Goal: Check status: Check status

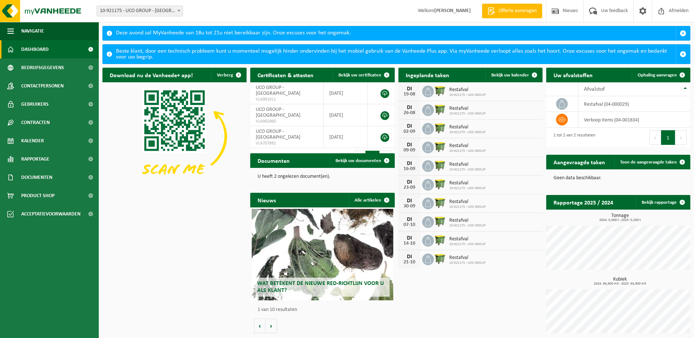
click at [176, 213] on div "Download nu de Vanheede+ app! Verberg Certificaten & attesten Bekijk uw certifi…" at bounding box center [397, 202] width 592 height 277
click at [467, 292] on div "Download nu de Vanheede+ app! Verberg Certificaten & attesten Bekijk uw certifi…" at bounding box center [397, 202] width 592 height 277
click at [165, 235] on div "Download nu de Vanheede+ app! Verberg Certificaten & attesten Bekijk uw certifi…" at bounding box center [397, 202] width 592 height 277
click at [179, 222] on div "Download nu de Vanheede+ app! Verberg Certificaten & attesten Bekijk uw certifi…" at bounding box center [397, 202] width 592 height 277
click at [64, 50] on link "Dashboard" at bounding box center [49, 49] width 99 height 18
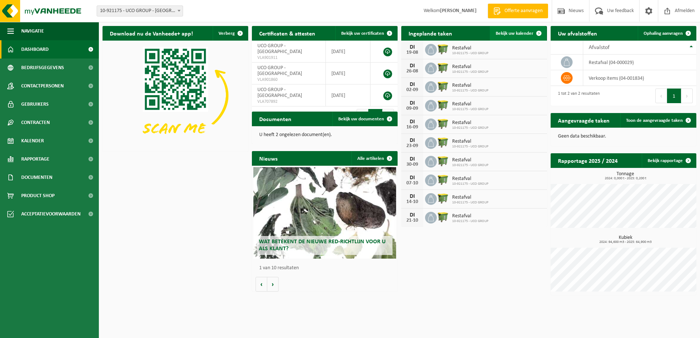
click at [532, 37] on span at bounding box center [538, 33] width 15 height 15
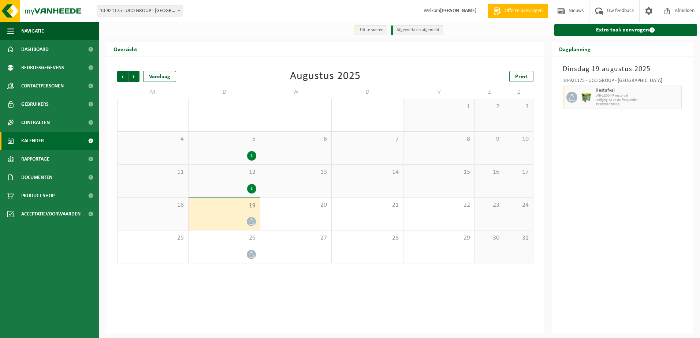
click at [246, 222] on div at bounding box center [224, 222] width 64 height 10
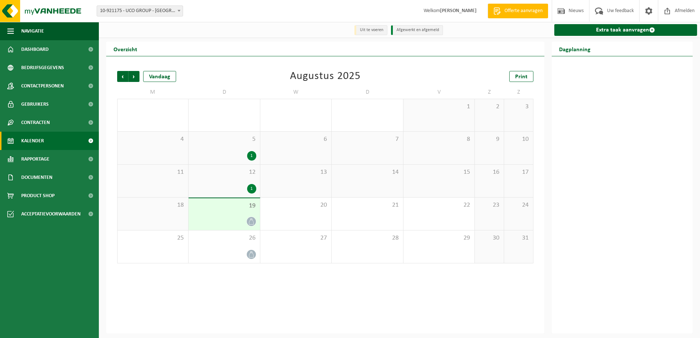
click at [244, 182] on div "12 1" at bounding box center [223, 181] width 71 height 33
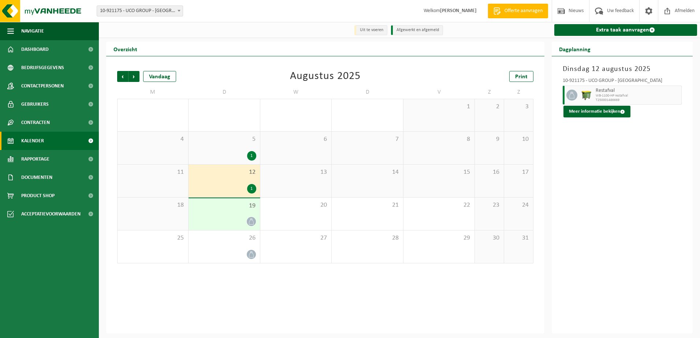
click at [244, 212] on div "19" at bounding box center [223, 214] width 71 height 32
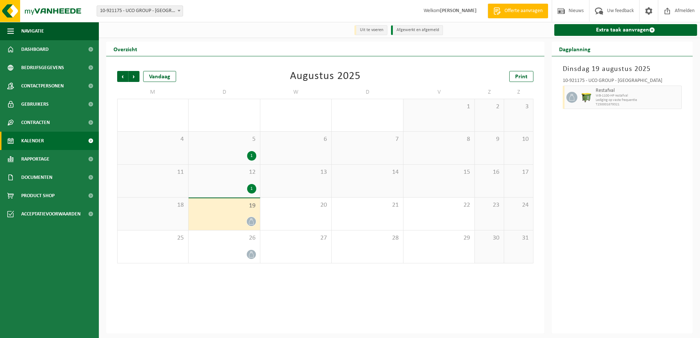
click at [226, 175] on span "12" at bounding box center [224, 172] width 64 height 8
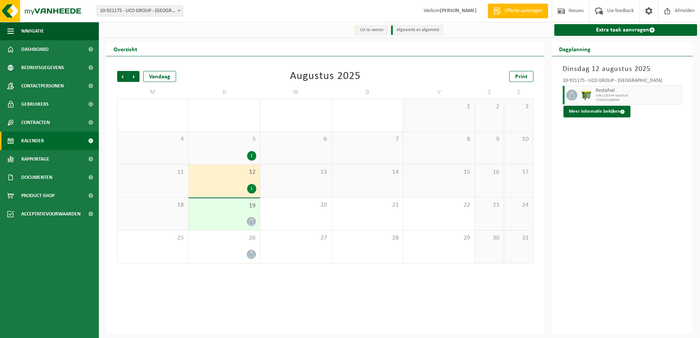
click at [211, 216] on div "19" at bounding box center [223, 214] width 71 height 32
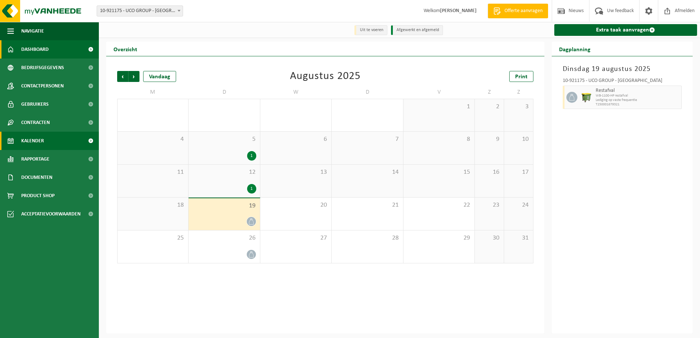
click at [50, 54] on link "Dashboard" at bounding box center [49, 49] width 99 height 18
